Goal: Information Seeking & Learning: Learn about a topic

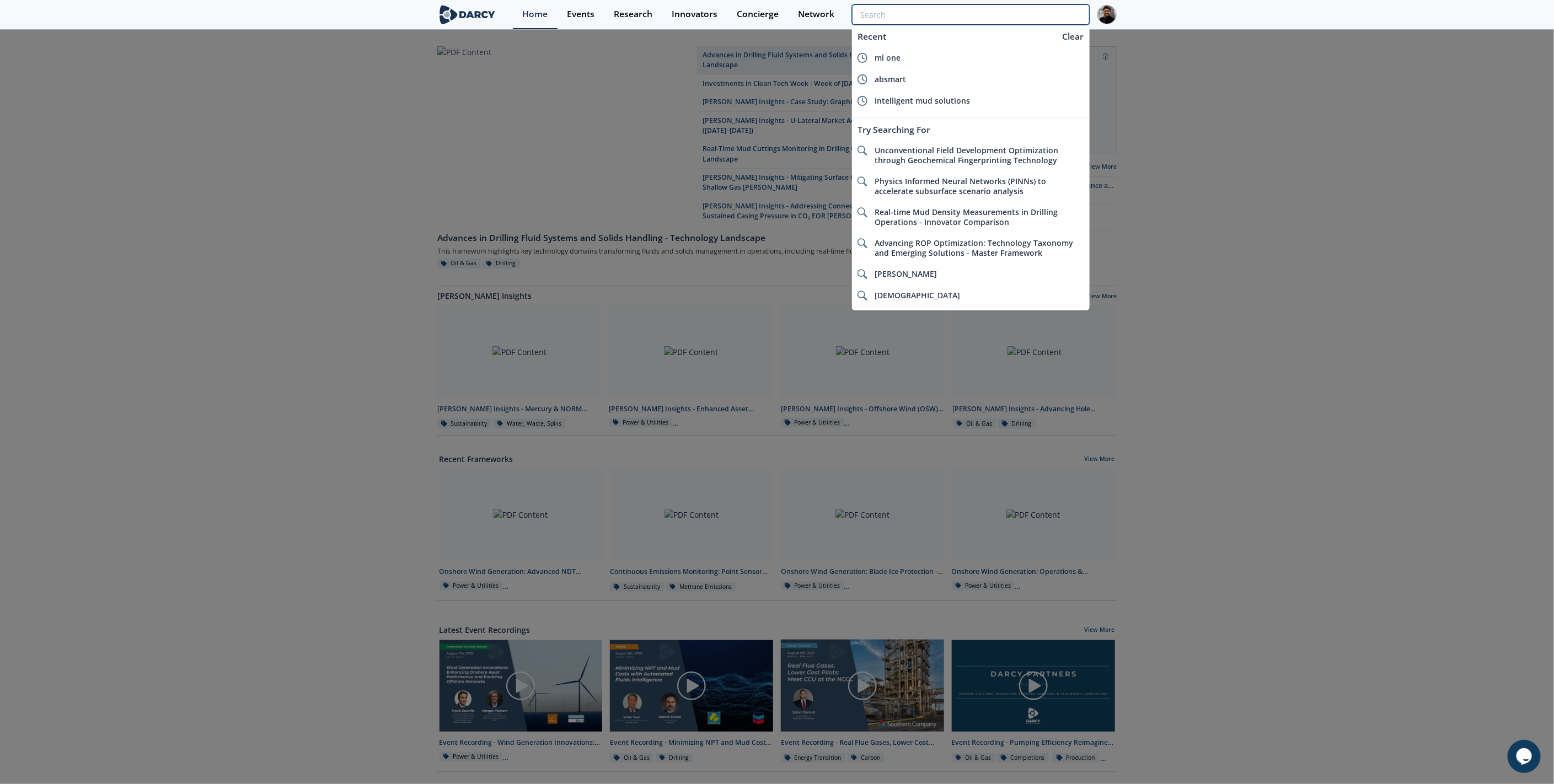
click at [1035, 6] on input "search" at bounding box center [971, 14] width 238 height 20
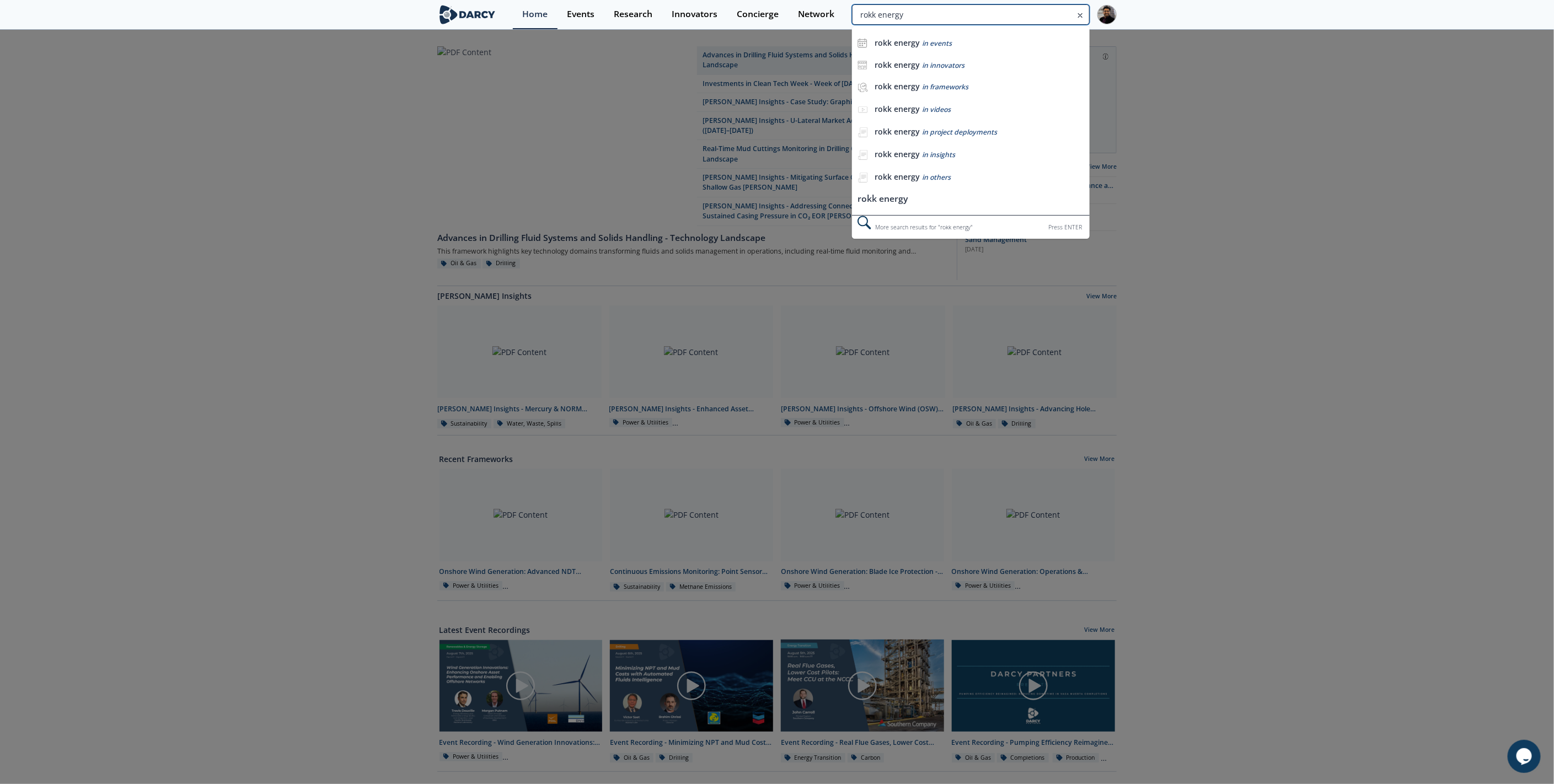
type input "rokk energy"
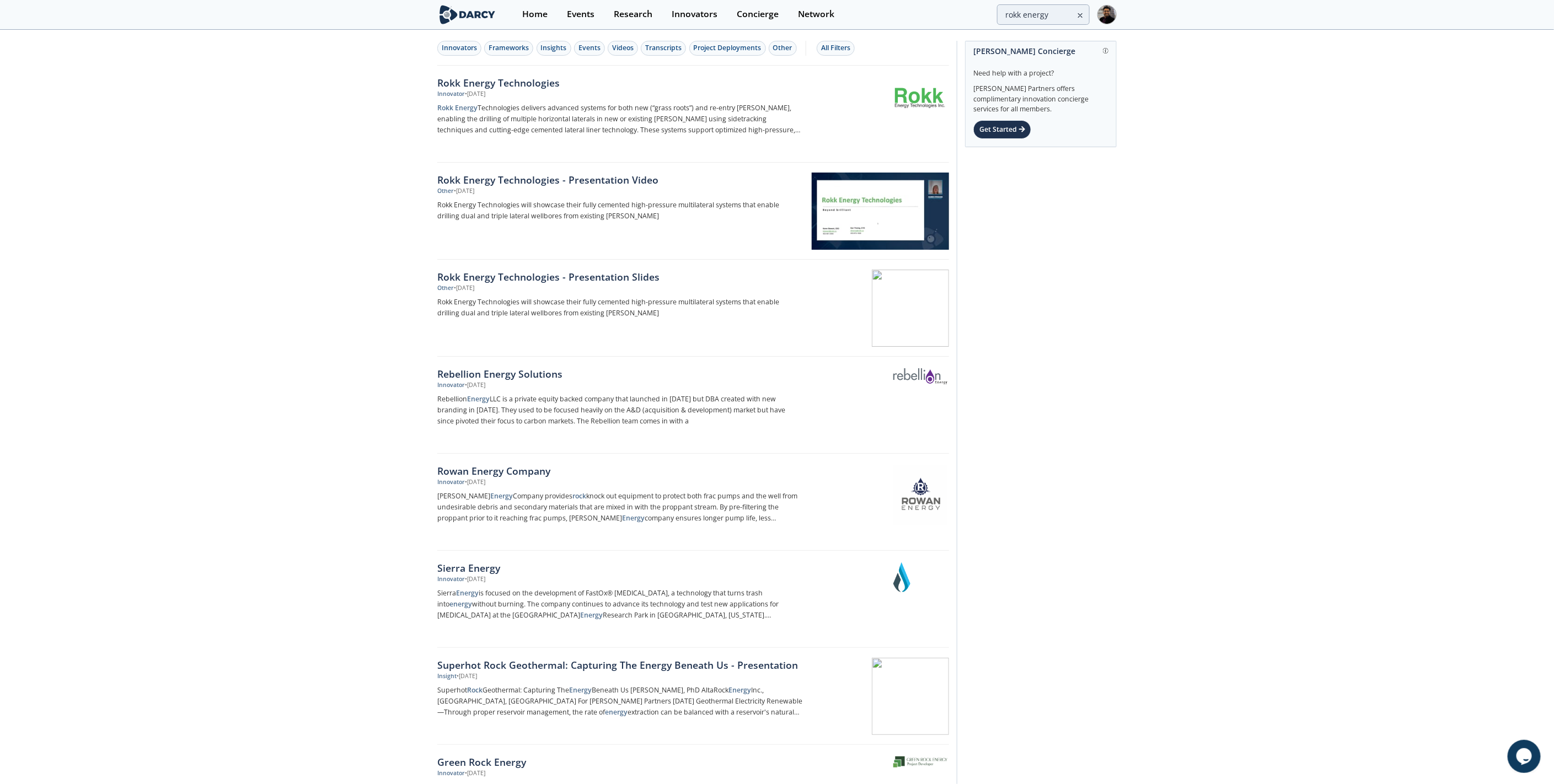
click at [562, 99] on div "Rokk Energy Technologies Innovator • [DATE] Rokk Energy Technologies delivers a…" at bounding box center [623, 114] width 373 height 77
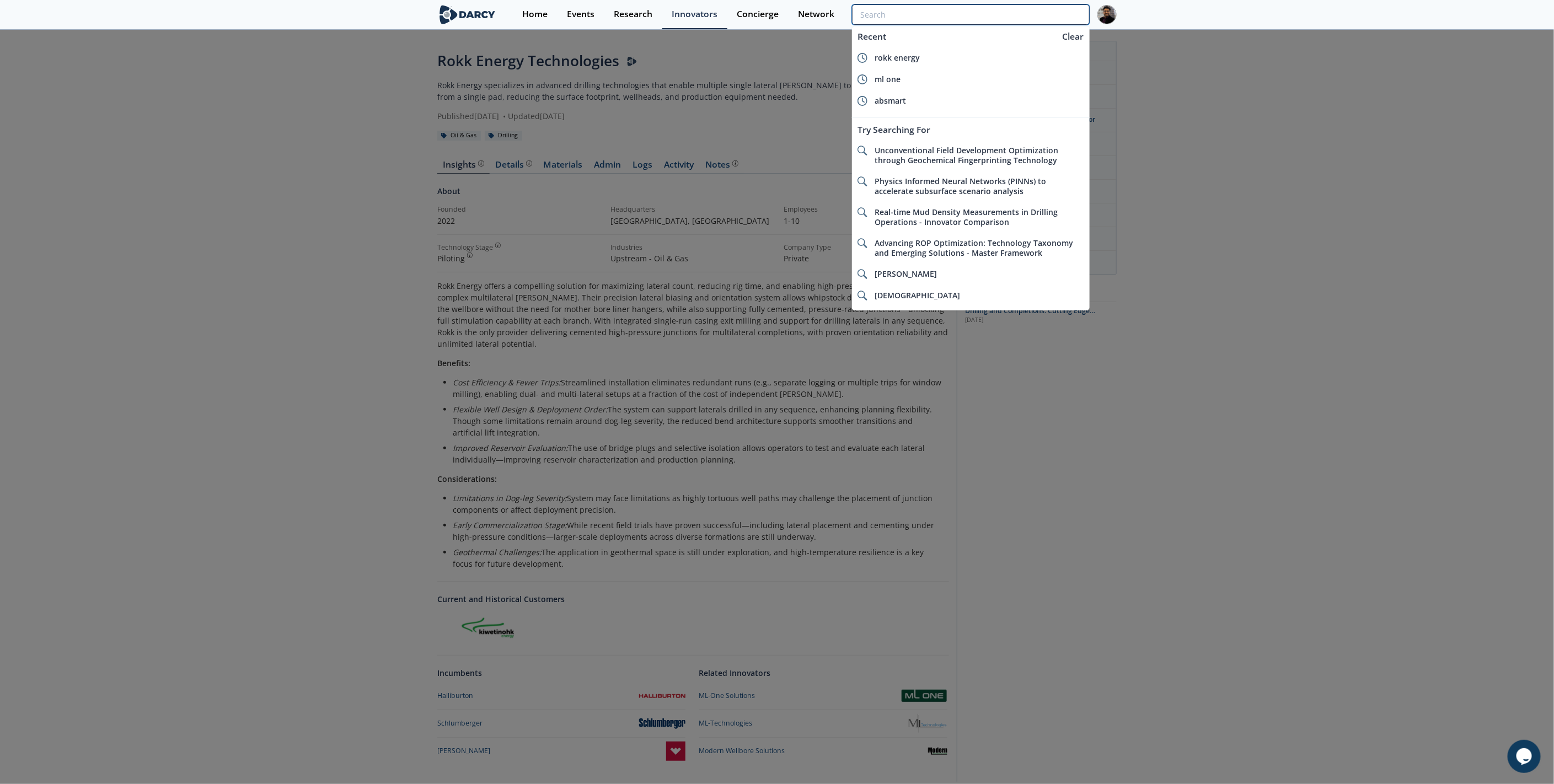
click at [1024, 6] on input "search" at bounding box center [971, 14] width 238 height 20
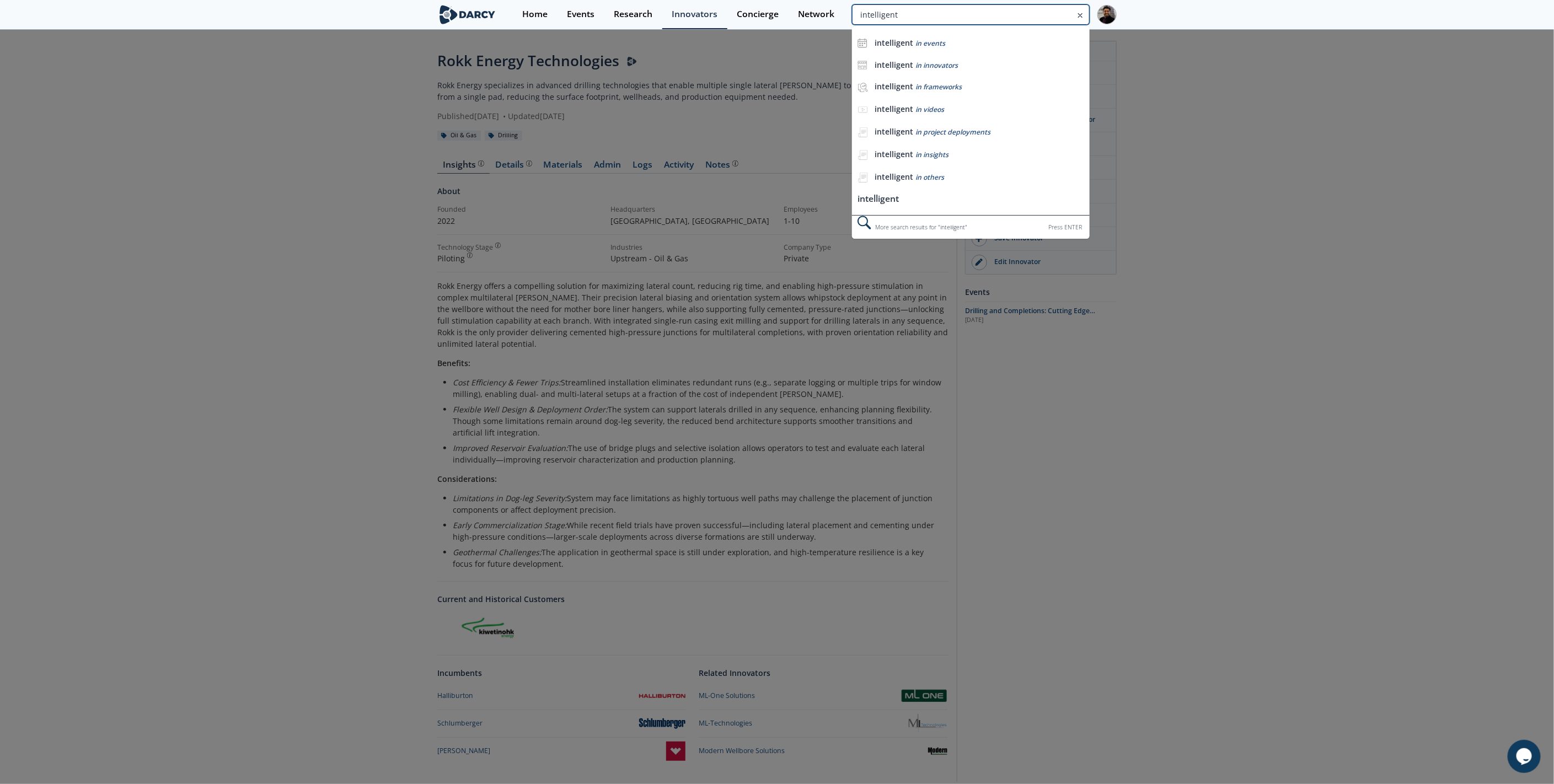
type input "intelligent"
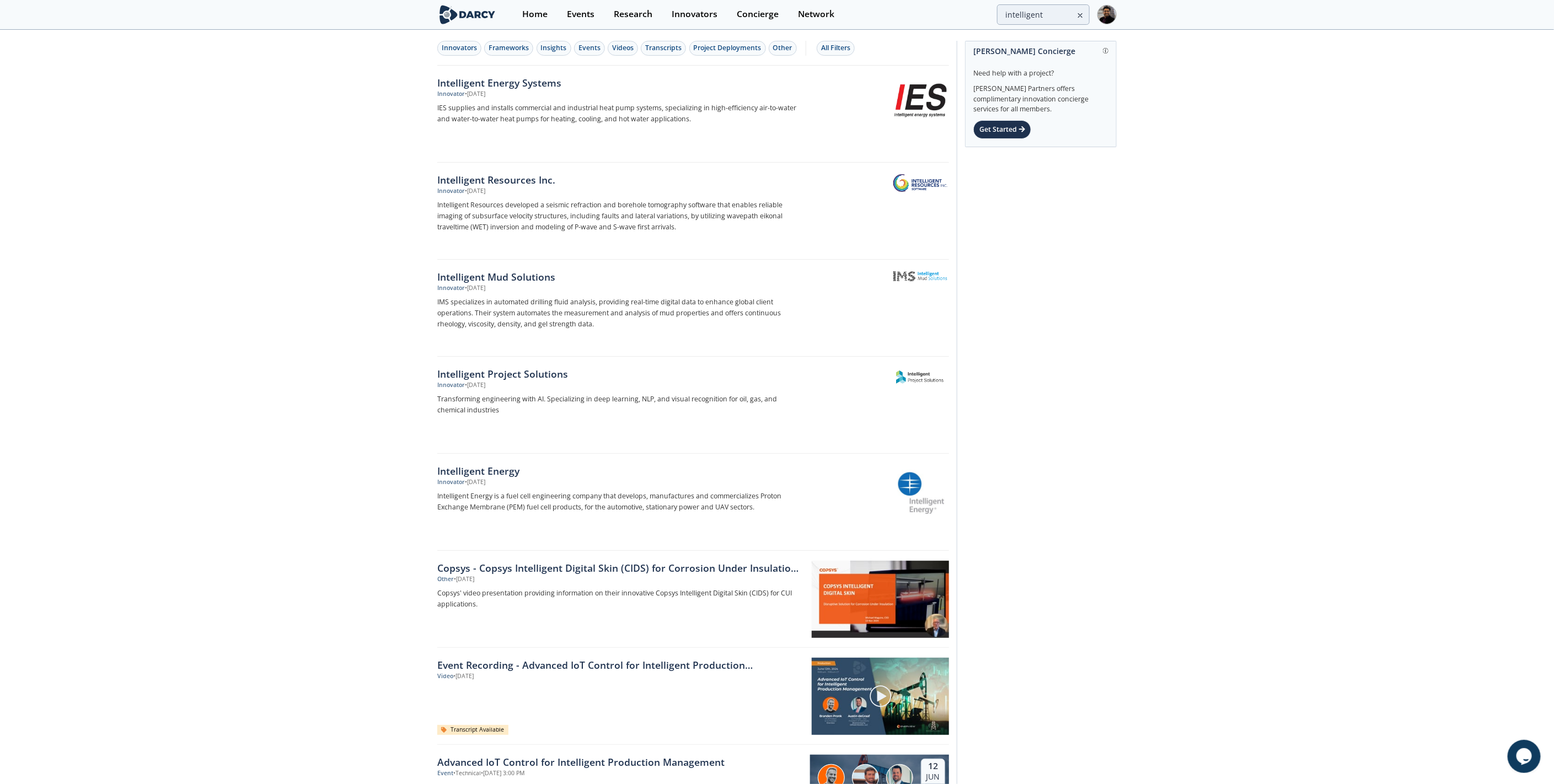
click at [568, 284] on div "Innovator • [DATE]" at bounding box center [620, 288] width 365 height 9
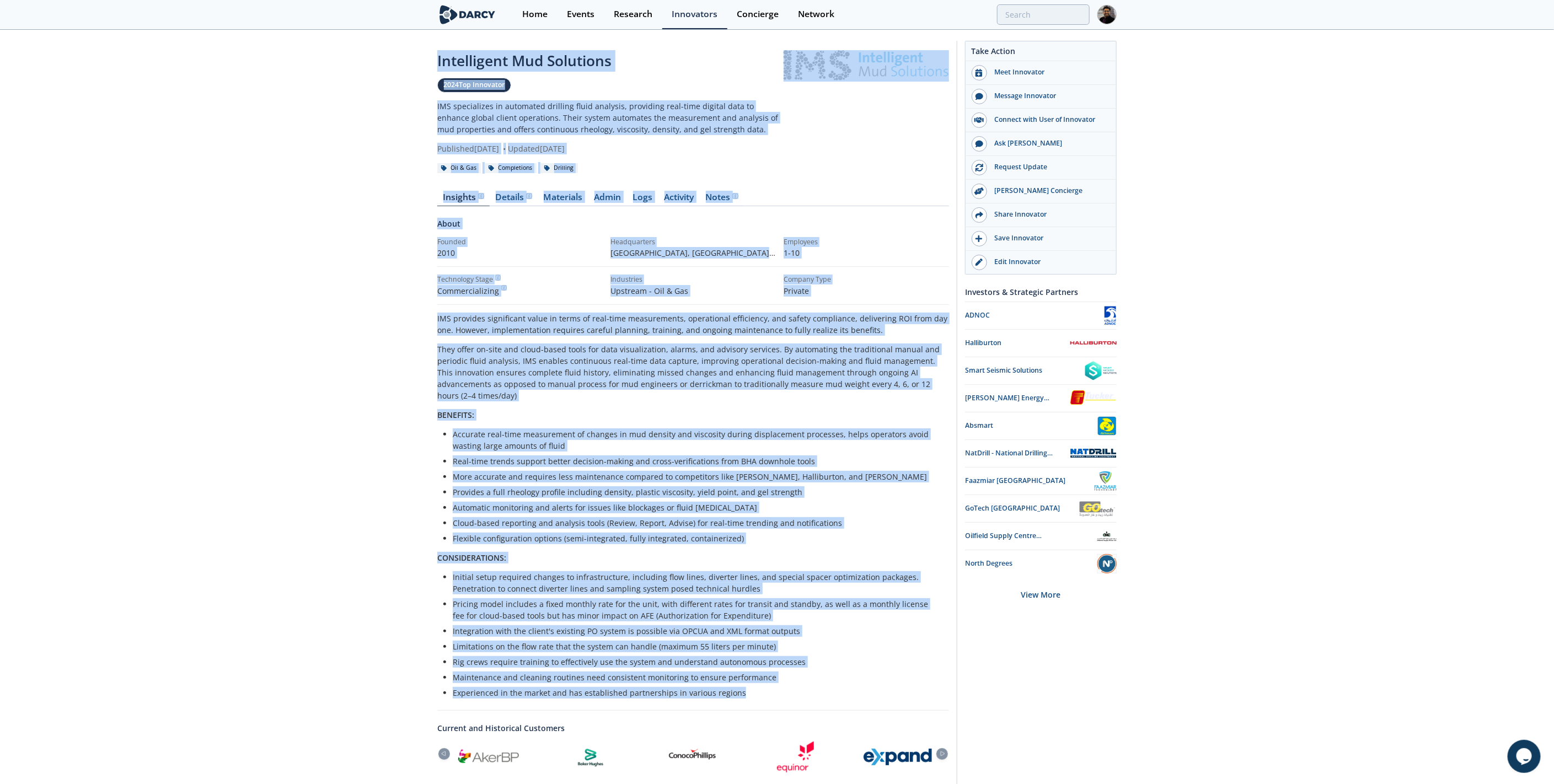
drag, startPoint x: 738, startPoint y: 681, endPoint x: 417, endPoint y: 40, distance: 716.9
click at [417, 40] on div "Intelligent Mud Solutions 2024 Top Innovator IMS specializes in automated drill…" at bounding box center [777, 493] width 1554 height 923
copy div "Loremipsumd Sit Ametconse 1942 Adi Elitseddo EIU temporincid ut laboreetd magna…"
click at [496, 455] on li "Real-time trends support better decision-making and cross-verifications from BH…" at bounding box center [697, 461] width 489 height 12
click at [335, 370] on div "Intelligent Mud Solutions 2024 Top Innovator IMS specializes in automated drill…" at bounding box center [777, 493] width 1554 height 923
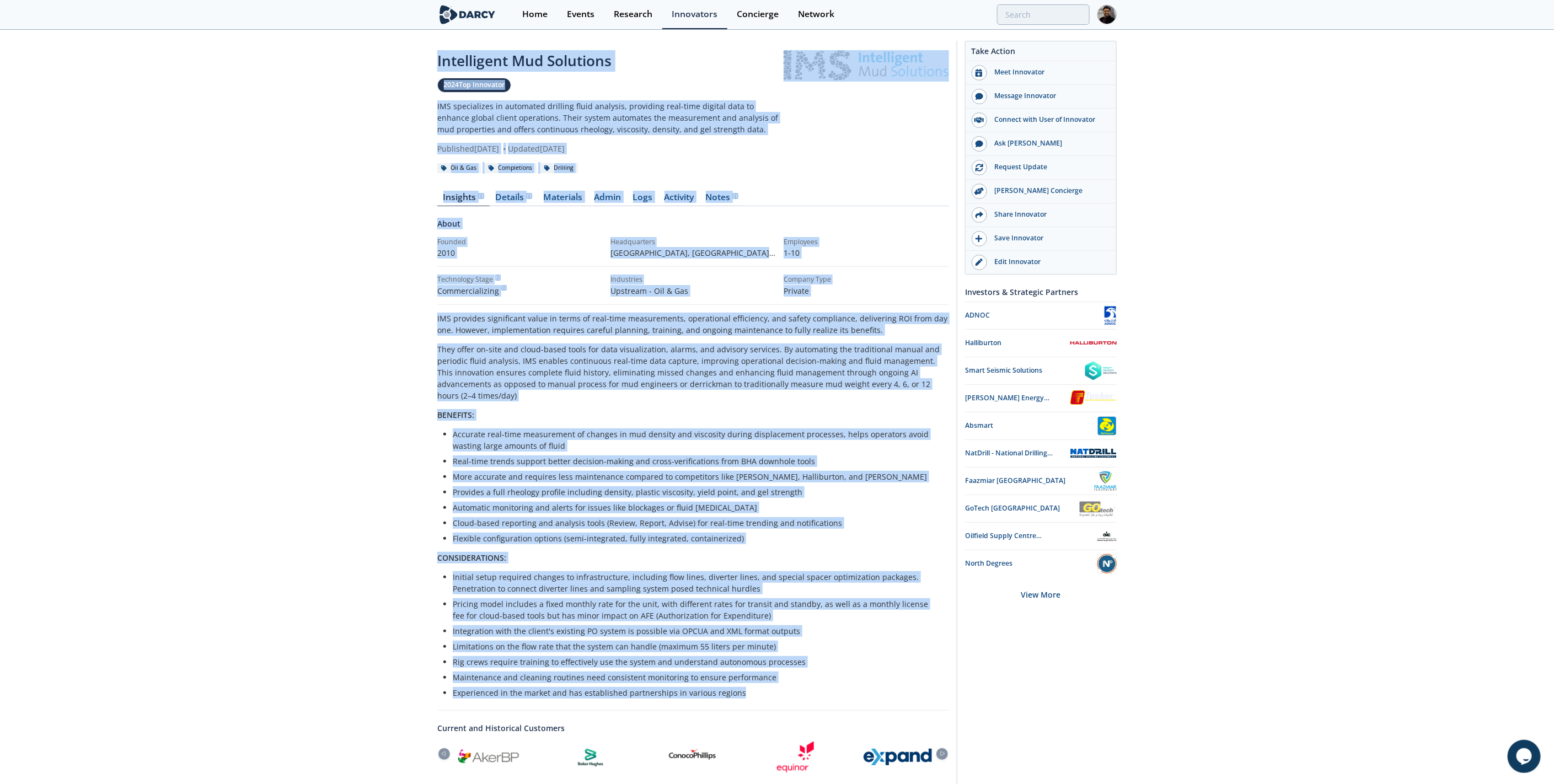
click at [310, 369] on div "Intelligent Mud Solutions 2024 Top Innovator IMS specializes in automated drill…" at bounding box center [777, 493] width 1554 height 923
click at [380, 359] on div "Intelligent Mud Solutions 2024 Top Innovator IMS specializes in automated drill…" at bounding box center [777, 493] width 1554 height 923
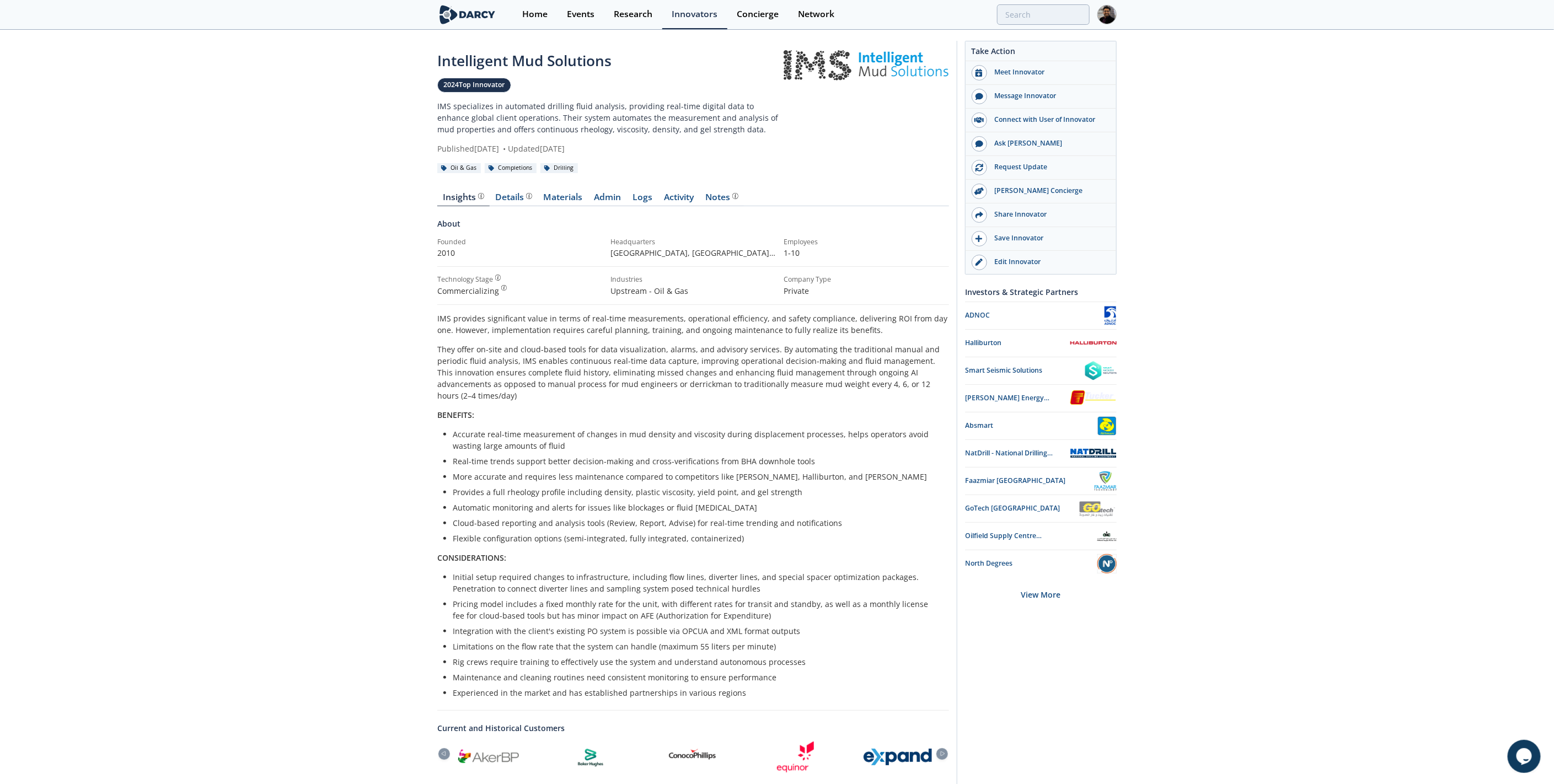
click at [502, 198] on div "Details" at bounding box center [514, 197] width 36 height 9
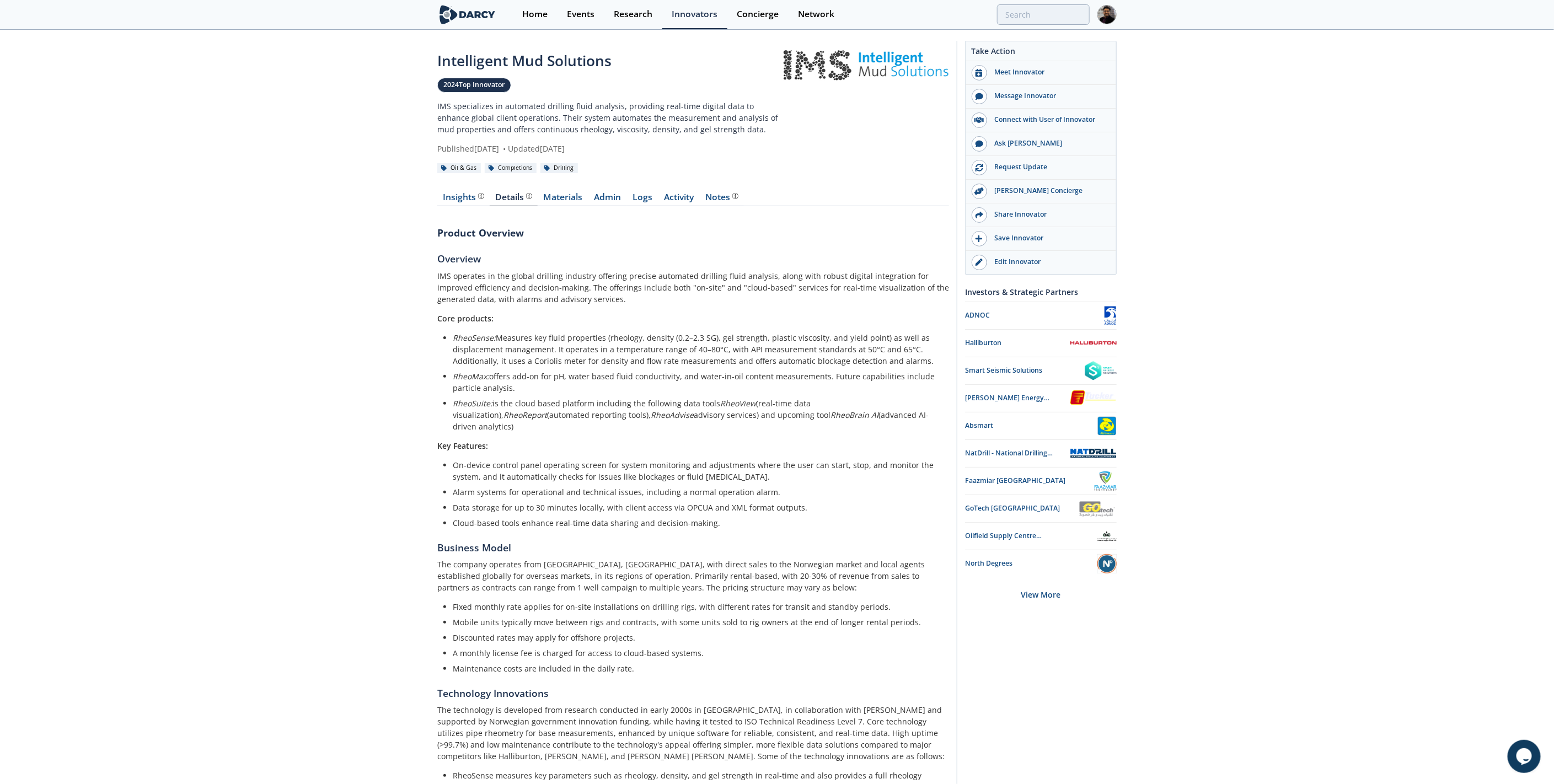
click at [466, 195] on div "Insights" at bounding box center [464, 197] width 41 height 9
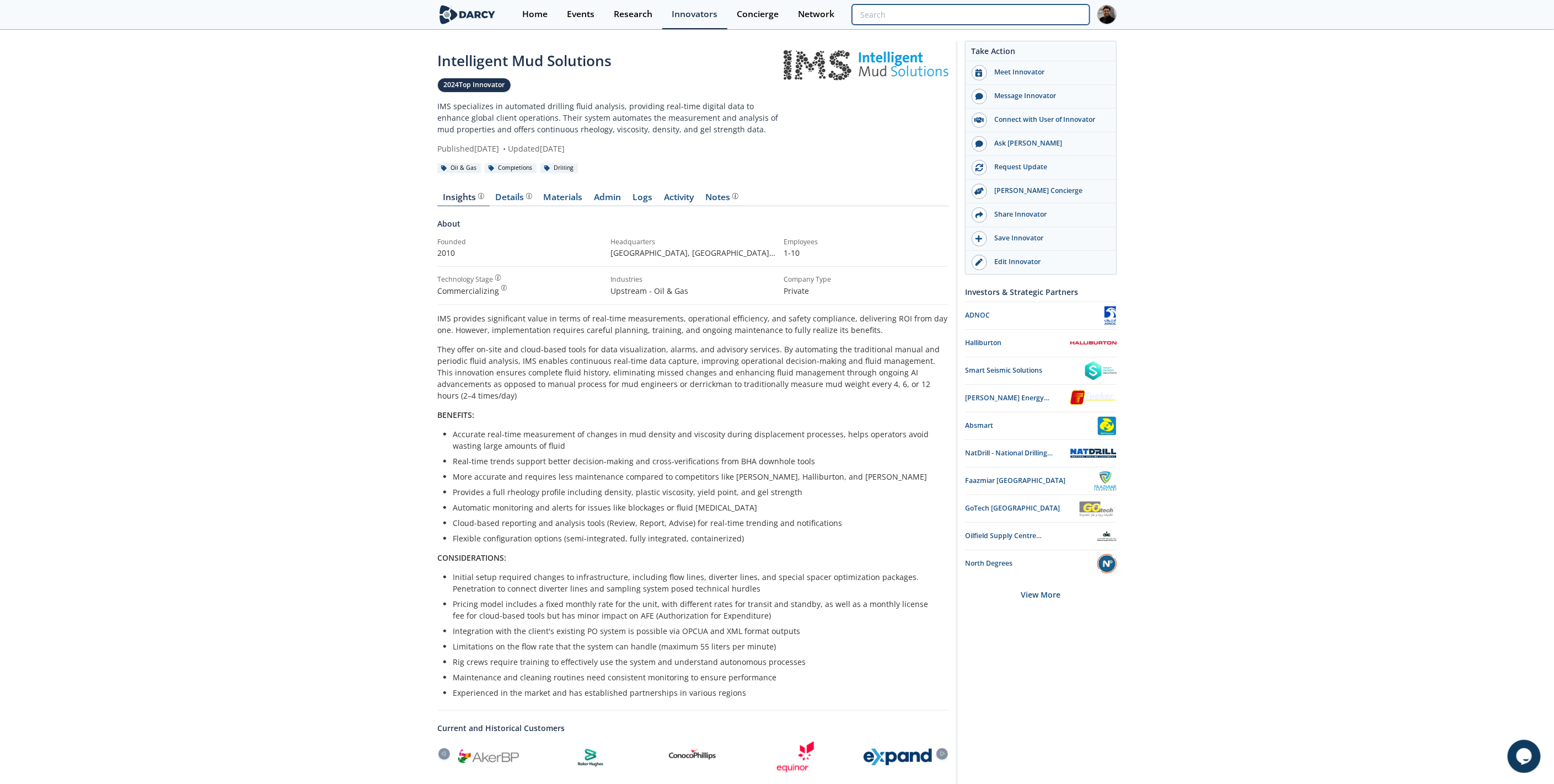
click at [1038, 12] on input "search" at bounding box center [971, 14] width 238 height 20
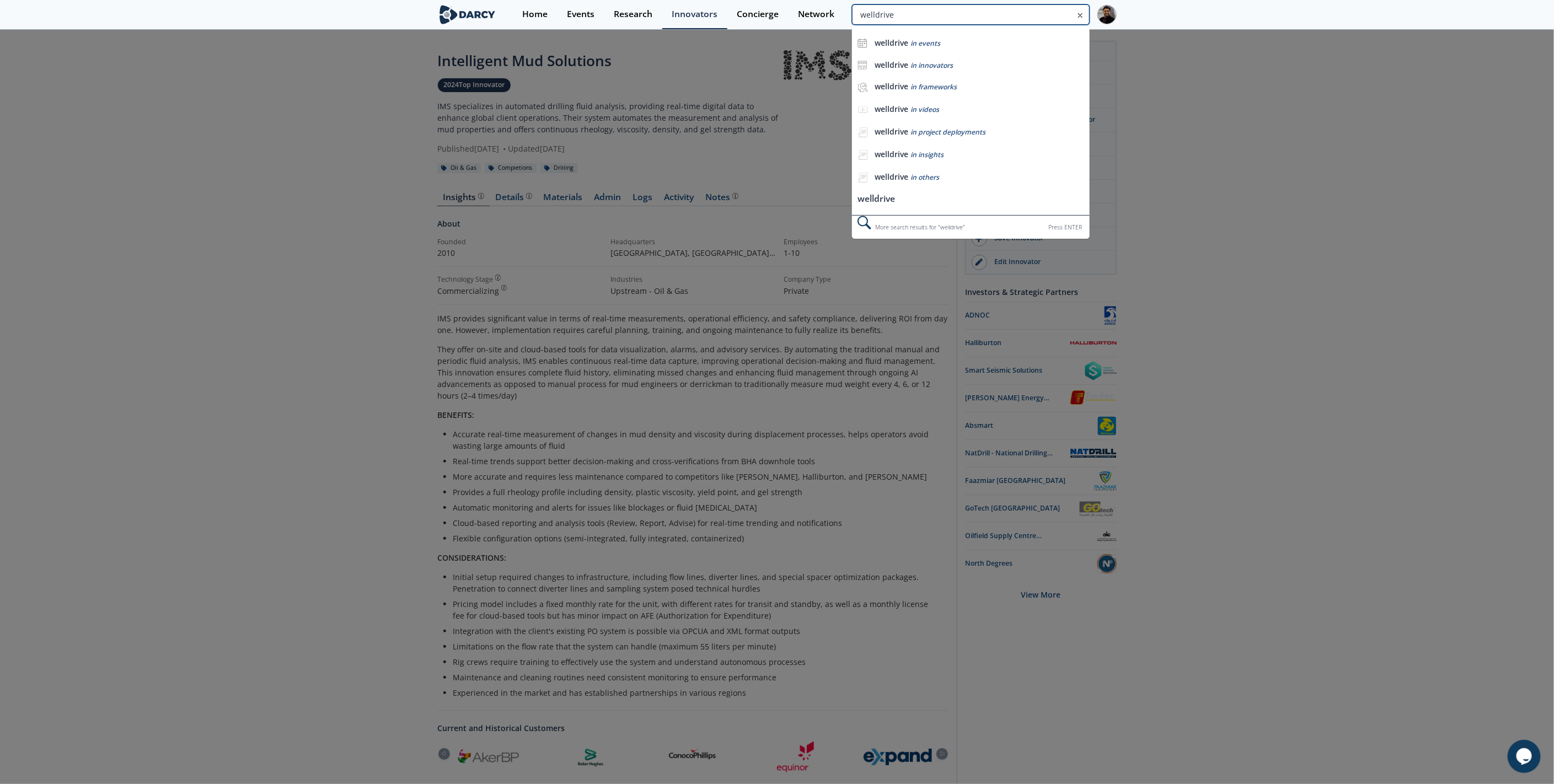
type input "welldrive"
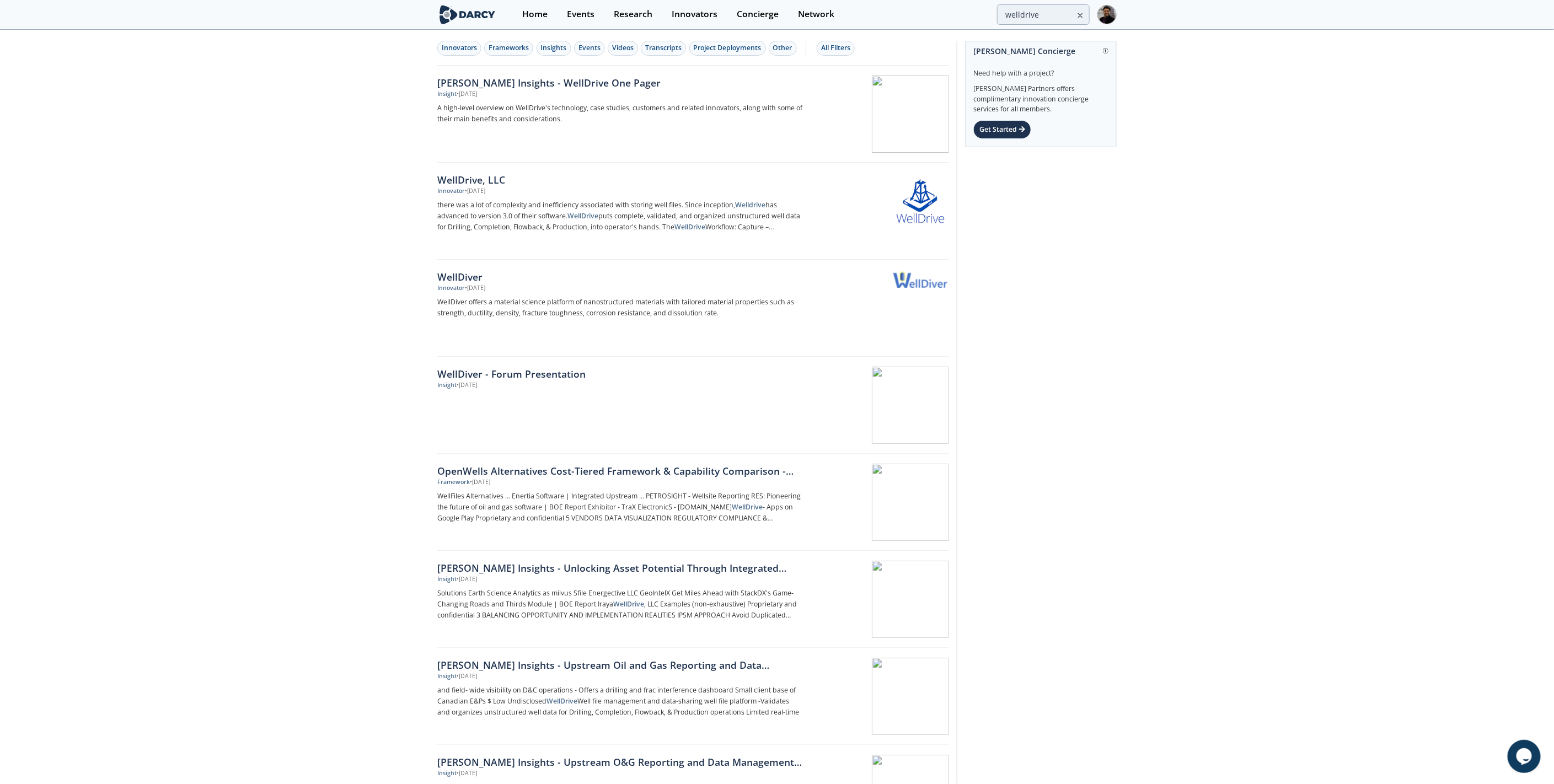
click at [529, 189] on div "Innovator • [DATE]" at bounding box center [620, 191] width 365 height 9
